Goal: Task Accomplishment & Management: Use online tool/utility

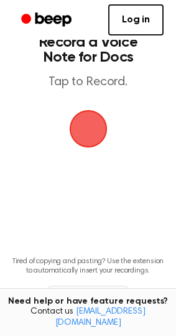
scroll to position [14, 0]
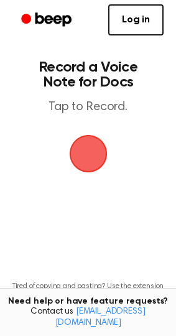
click at [90, 150] on span "button" at bounding box center [88, 154] width 40 height 40
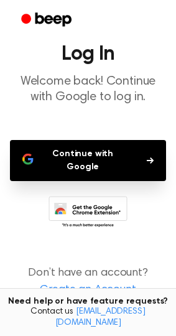
scroll to position [45, 0]
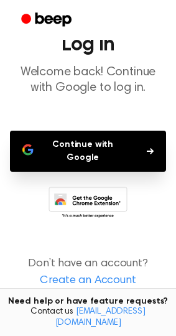
click at [104, 138] on button "Continue with Google" at bounding box center [88, 151] width 156 height 41
click at [115, 142] on button "Continue with Google" at bounding box center [88, 151] width 156 height 41
click at [154, 147] on button "Continue with Google" at bounding box center [88, 151] width 156 height 41
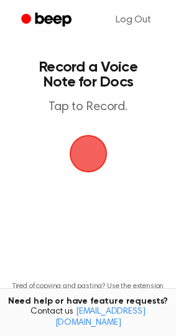
click at [106, 154] on span "button" at bounding box center [88, 154] width 52 height 52
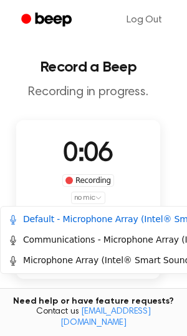
click at [95, 197] on html "Log Out Record a Beep Recording in progress. 0:06 Recording no mic Delete Save …" at bounding box center [93, 243] width 187 height 486
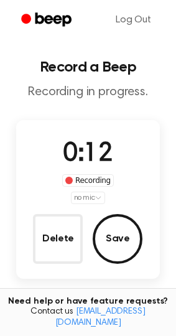
click at [159, 184] on html "Log Out Record a Beep Recording in progress. 0:12 Recording no mic Delete Save …" at bounding box center [88, 243] width 176 height 486
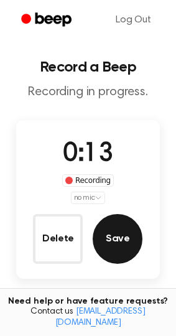
click at [123, 236] on button "Save" at bounding box center [118, 239] width 50 height 50
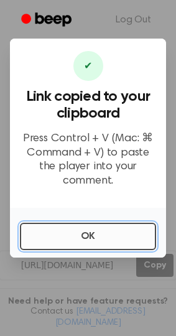
click at [123, 236] on button "OK" at bounding box center [88, 236] width 136 height 27
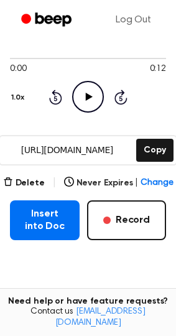
scroll to position [114, 0]
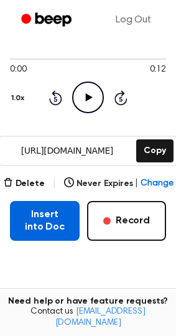
click at [63, 201] on button "Insert into Doc" at bounding box center [45, 221] width 70 height 40
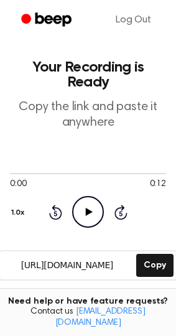
scroll to position [1, 0]
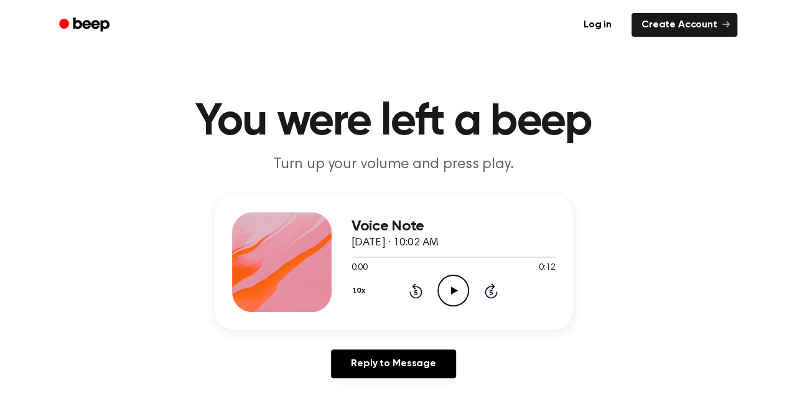
click at [459, 268] on div "0:00 0:12" at bounding box center [454, 267] width 204 height 13
click at [454, 286] on icon "Play Audio" at bounding box center [453, 290] width 32 height 32
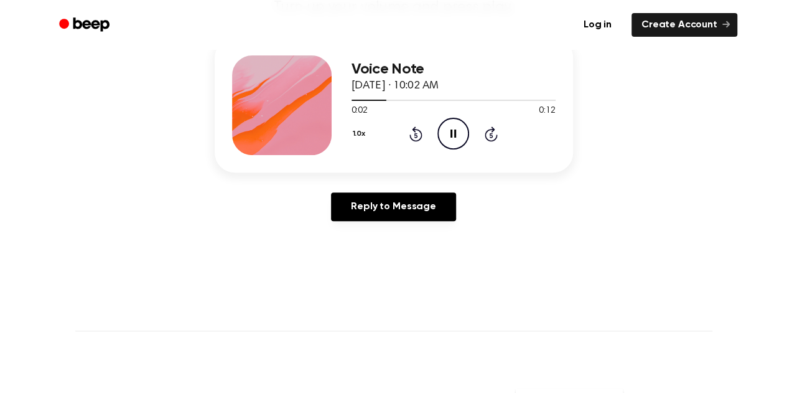
scroll to position [102, 0]
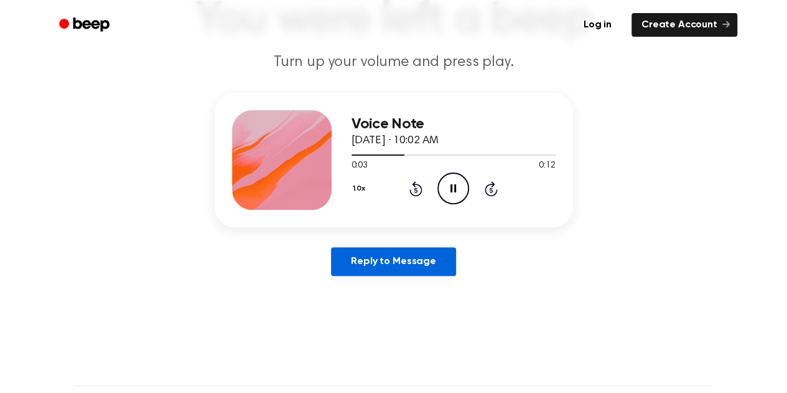
click at [431, 248] on link "Reply to Message" at bounding box center [393, 261] width 124 height 29
